Goal: Task Accomplishment & Management: Use online tool/utility

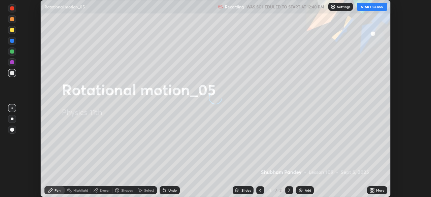
scroll to position [197, 430]
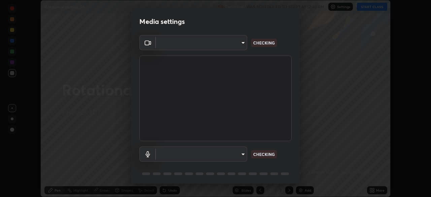
type input "55598c20c3627f74fde2fa62c56176c6afd958eb63f7086a397ce1464aa3371d"
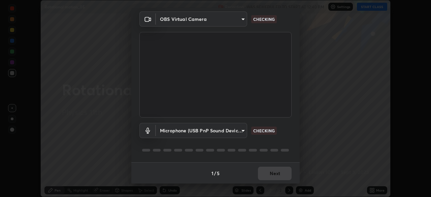
click at [188, 130] on body "Erase all Rotational motion_05 Recording WAS SCHEDULED TO START AT 12:40 PM Set…" at bounding box center [215, 98] width 431 height 197
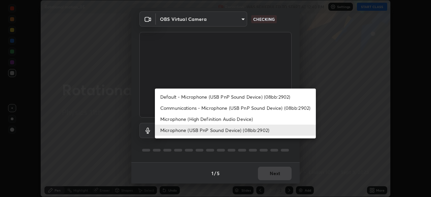
click at [172, 97] on li "Default - Microphone (USB PnP Sound Device) (08bb:2902)" at bounding box center [235, 96] width 161 height 11
type input "default"
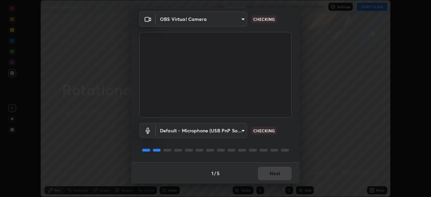
click at [177, 132] on body "Erase all Rotational motion_05 Recording WAS SCHEDULED TO START AT 12:40 PM Set…" at bounding box center [215, 98] width 431 height 197
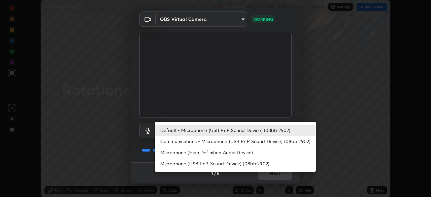
click at [175, 133] on li "Default - Microphone (USB PnP Sound Device) (08bb:2902)" at bounding box center [235, 130] width 161 height 11
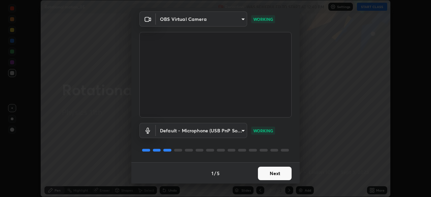
click at [264, 172] on button "Next" at bounding box center [275, 173] width 34 height 13
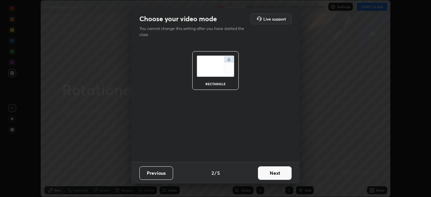
click at [272, 172] on button "Next" at bounding box center [275, 172] width 34 height 13
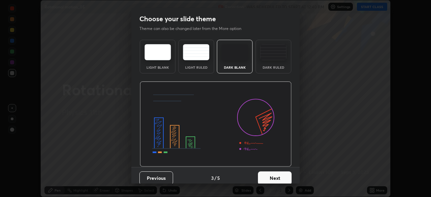
click at [275, 178] on button "Next" at bounding box center [275, 177] width 34 height 13
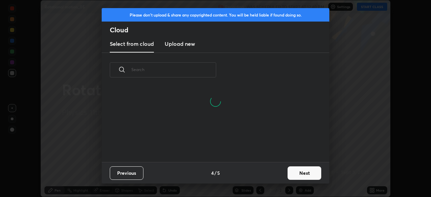
click at [294, 168] on button "Next" at bounding box center [304, 172] width 34 height 13
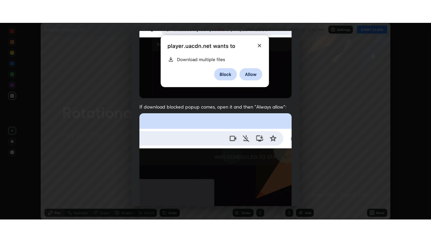
scroll to position [161, 0]
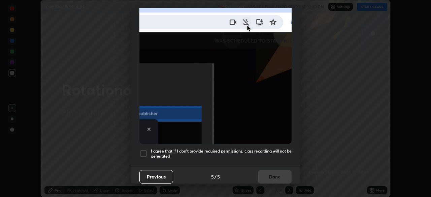
click at [145, 149] on div at bounding box center [143, 153] width 8 height 8
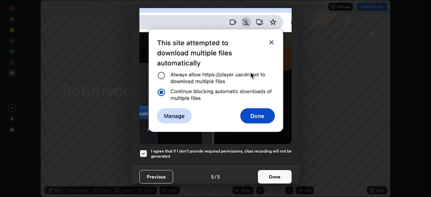
click at [263, 175] on button "Done" at bounding box center [275, 176] width 34 height 13
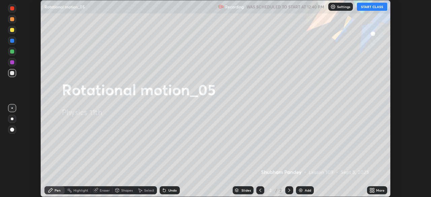
click at [365, 8] on button "START CLASS" at bounding box center [372, 7] width 30 height 8
click at [373, 191] on icon at bounding box center [373, 191] width 2 height 2
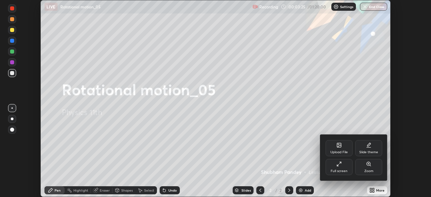
click at [337, 167] on div "Full screen" at bounding box center [338, 167] width 27 height 16
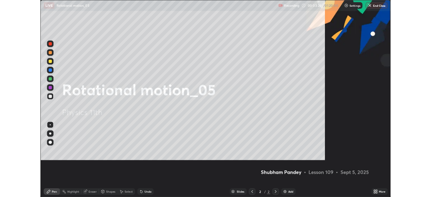
scroll to position [242, 431]
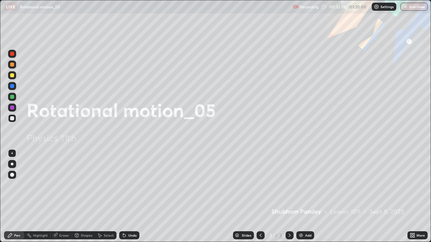
click at [285, 197] on div at bounding box center [289, 235] width 8 height 13
click at [413, 6] on button "End Class" at bounding box center [413, 7] width 27 height 8
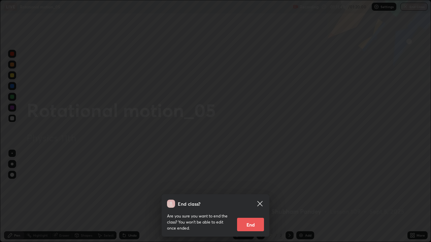
click at [252, 197] on button "End" at bounding box center [250, 224] width 27 height 13
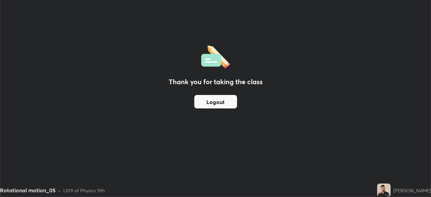
scroll to position [33453, 33220]
